Goal: Task Accomplishment & Management: Manage account settings

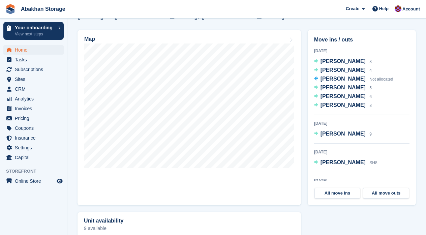
scroll to position [90, 0]
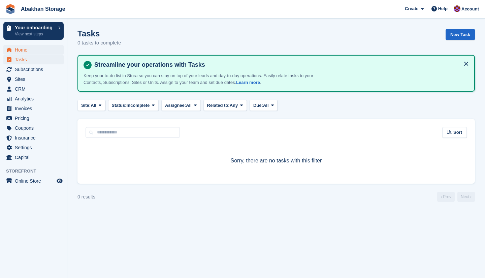
click at [25, 46] on span "Home" at bounding box center [35, 49] width 40 height 9
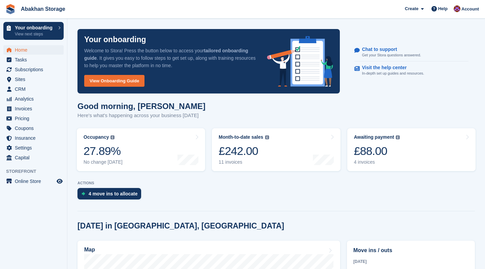
click at [29, 51] on span "Home" at bounding box center [35, 49] width 40 height 9
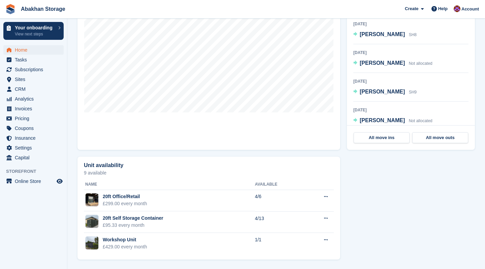
scroll to position [266, 0]
click at [41, 67] on span "Subscriptions" at bounding box center [35, 69] width 40 height 9
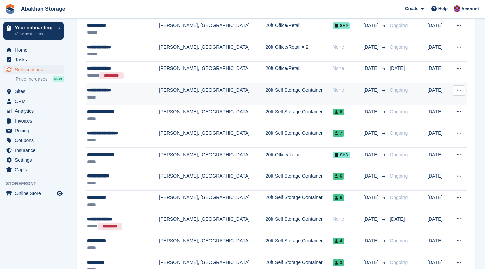
scroll to position [159, 0]
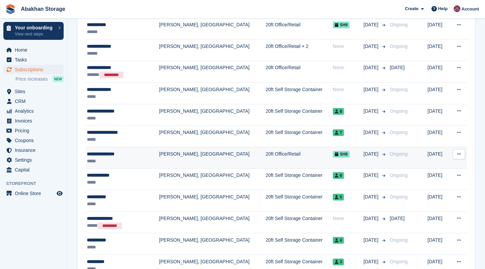
click at [168, 159] on td "[PERSON_NAME], [GEOGRAPHIC_DATA]" at bounding box center [212, 158] width 106 height 22
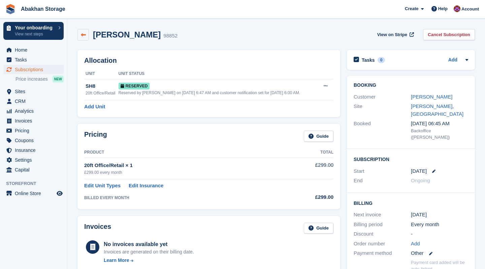
click at [86, 34] on icon at bounding box center [83, 34] width 5 height 5
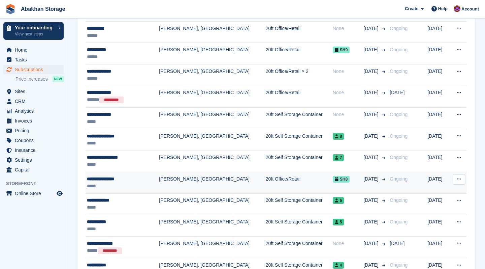
scroll to position [148, 0]
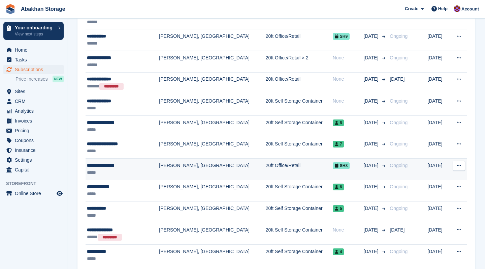
click at [459, 169] on button at bounding box center [459, 165] width 12 height 10
click at [439, 178] on p "View customer" at bounding box center [433, 178] width 59 height 9
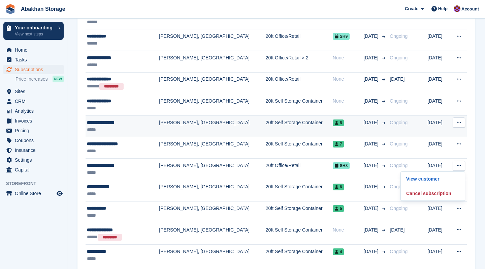
click at [459, 121] on icon at bounding box center [459, 122] width 4 height 4
click at [440, 133] on p "View customer" at bounding box center [433, 135] width 59 height 9
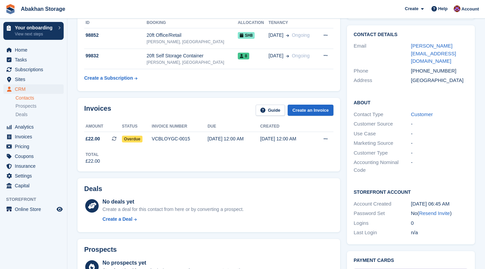
scroll to position [110, 0]
